Goal: Task Accomplishment & Management: Use online tool/utility

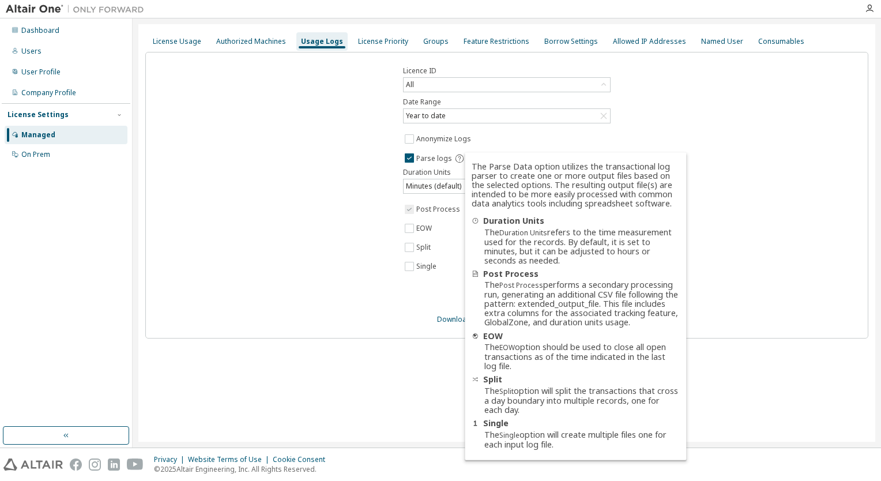
click at [775, 130] on div "Licence ID All Date Range Year to date Anonymize Logs Parse logs Duration Units…" at bounding box center [506, 195] width 723 height 287
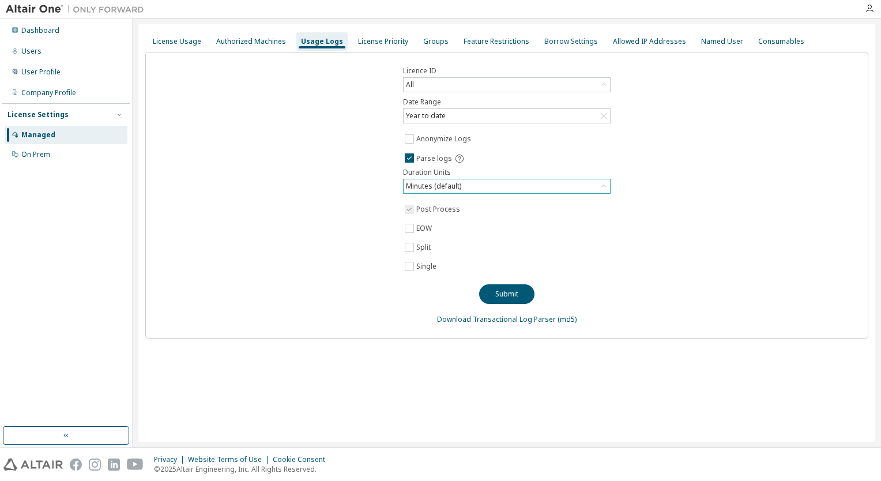
click at [605, 184] on icon at bounding box center [604, 186] width 12 height 12
click at [429, 234] on li "Hours" at bounding box center [506, 232] width 204 height 15
click at [667, 163] on div "Licence ID All Date Range Year to date Anonymize Logs Parse logs Duration Units…" at bounding box center [506, 195] width 723 height 287
click at [794, 147] on div "Licence ID All Date Range Year to date Anonymize Logs Parse logs Duration Units…" at bounding box center [506, 195] width 723 height 287
click at [510, 293] on button "Submit" at bounding box center [506, 294] width 55 height 20
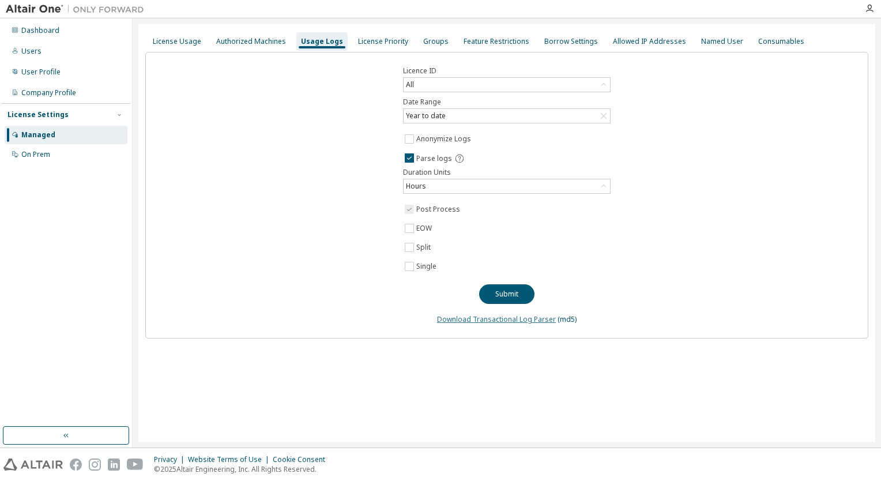
click at [505, 317] on link "Download Transactional Log Parser" at bounding box center [496, 319] width 119 height 10
click at [838, 160] on div "Licence ID All Date Range Year to date Anonymize Logs Parse logs Duration Units…" at bounding box center [506, 195] width 723 height 287
click at [604, 184] on icon at bounding box center [603, 185] width 5 height 3
click at [413, 234] on li "Hours" at bounding box center [506, 232] width 204 height 15
click at [662, 227] on div "Licence ID All Date Range Year to date Anonymize Logs Parse logs Duration Units…" at bounding box center [506, 195] width 723 height 287
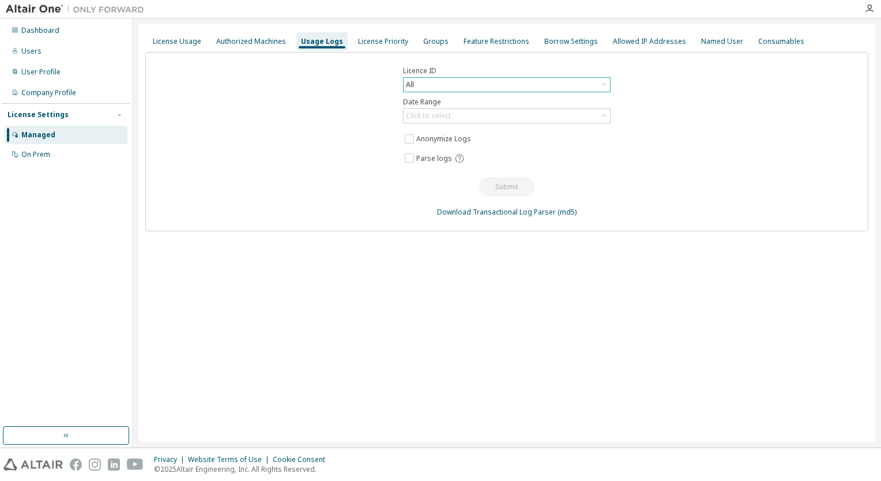
click at [437, 82] on div "All" at bounding box center [507, 85] width 206 height 14
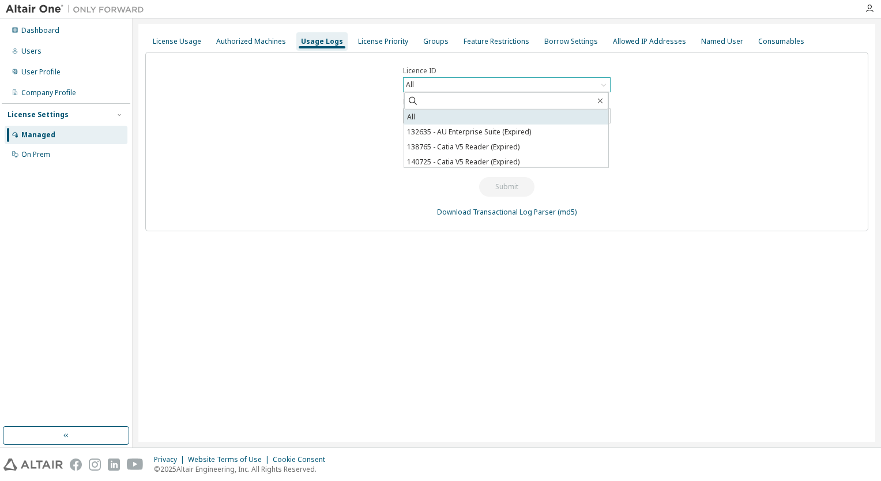
click at [411, 116] on li "All" at bounding box center [506, 117] width 204 height 15
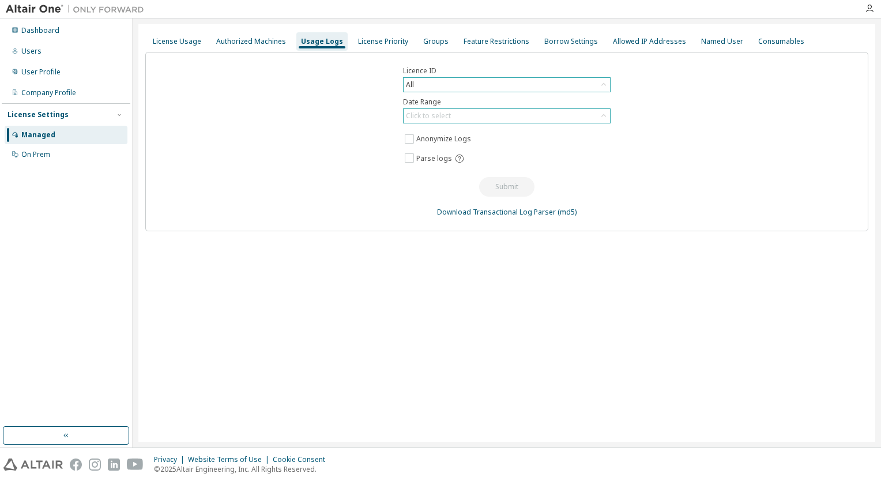
click at [436, 116] on div "Click to select" at bounding box center [428, 115] width 45 height 9
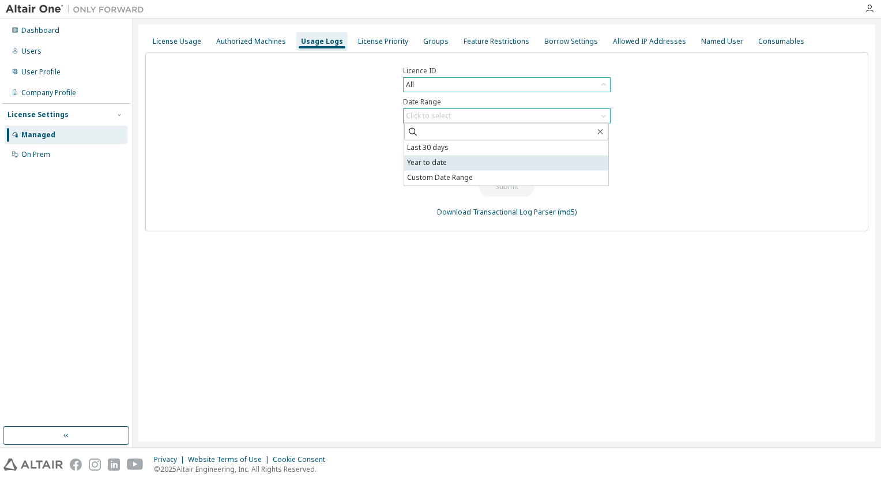
click at [424, 163] on li "Year to date" at bounding box center [506, 162] width 204 height 15
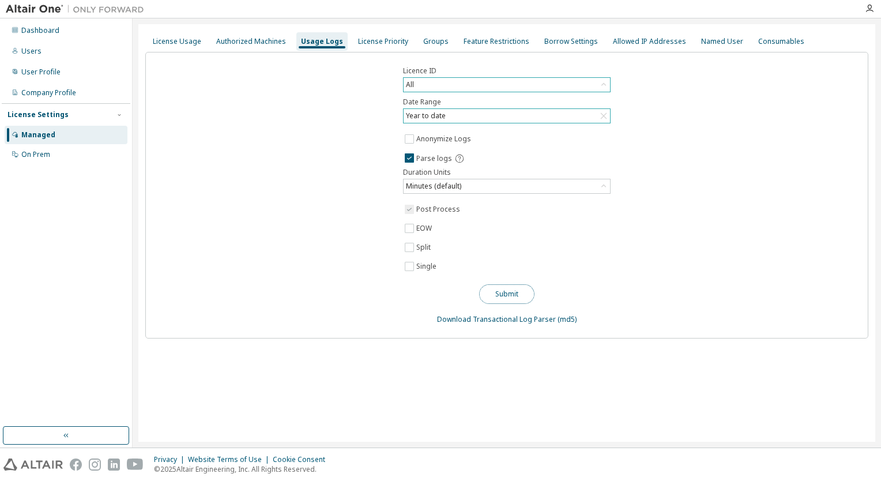
click at [503, 290] on button "Submit" at bounding box center [506, 294] width 55 height 20
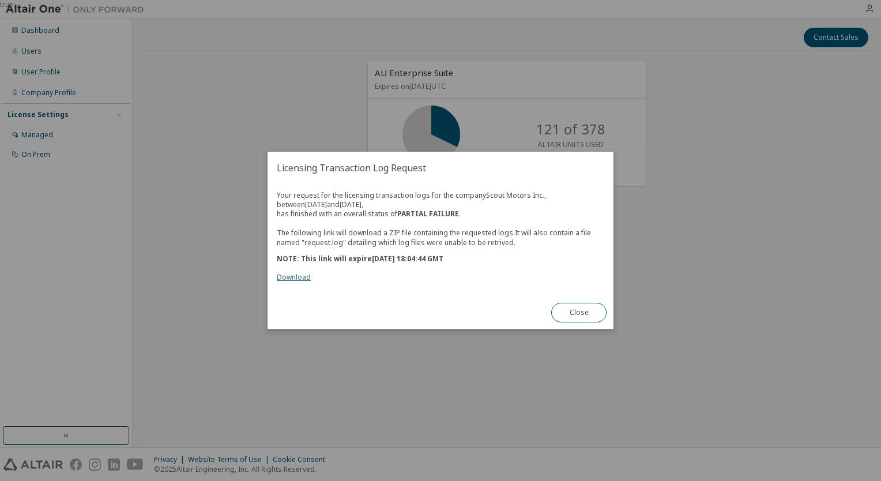
click at [302, 277] on link "Download" at bounding box center [294, 277] width 34 height 10
click at [212, 118] on div "true" at bounding box center [440, 240] width 881 height 481
click at [590, 315] on button "Close" at bounding box center [578, 313] width 55 height 20
